Goal: Check status: Check status

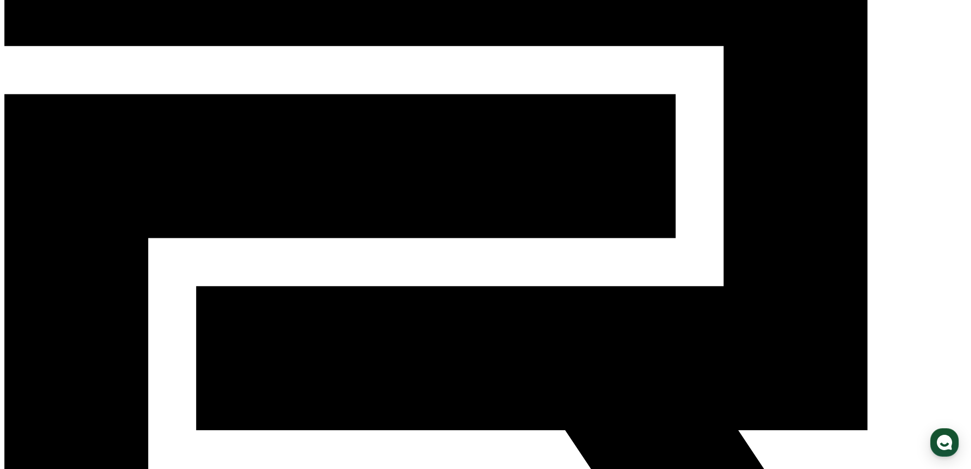
type input "**********"
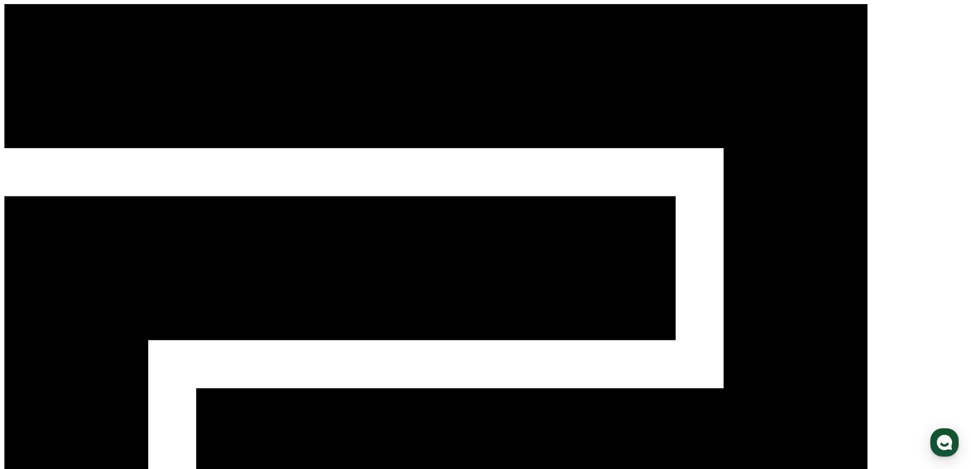
drag, startPoint x: 140, startPoint y: 177, endPoint x: 174, endPoint y: 183, distance: 35.1
copy h5 "127.35"
